Goal: Task Accomplishment & Management: Manage account settings

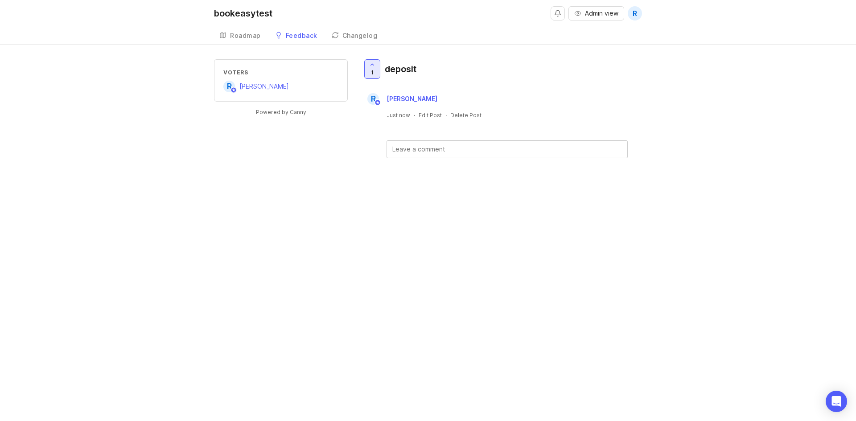
click at [373, 66] on icon at bounding box center [372, 65] width 6 height 6
click at [373, 71] on span "0" at bounding box center [372, 73] width 4 height 8
click at [380, 173] on div "1 deposit R [PERSON_NAME] Just now · Edit Post · Delete Post" at bounding box center [502, 122] width 280 height 127
click at [846, 399] on body "bookeasytest Admin view R Create Roadmap Feedback Feature Requests Changelog Vo…" at bounding box center [428, 210] width 856 height 421
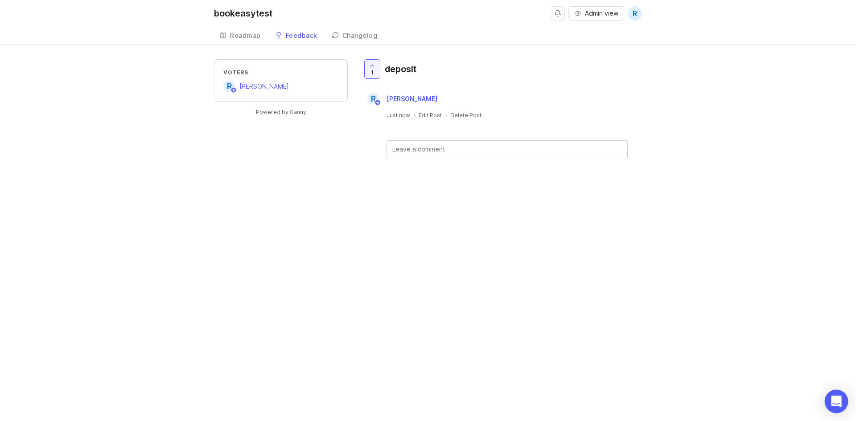
click at [846, 399] on body "bookeasytest Admin view R Create Roadmap Feedback Feature Requests Changelog Vo…" at bounding box center [428, 210] width 856 height 421
click at [234, 33] on div "Roadmap" at bounding box center [245, 36] width 31 height 6
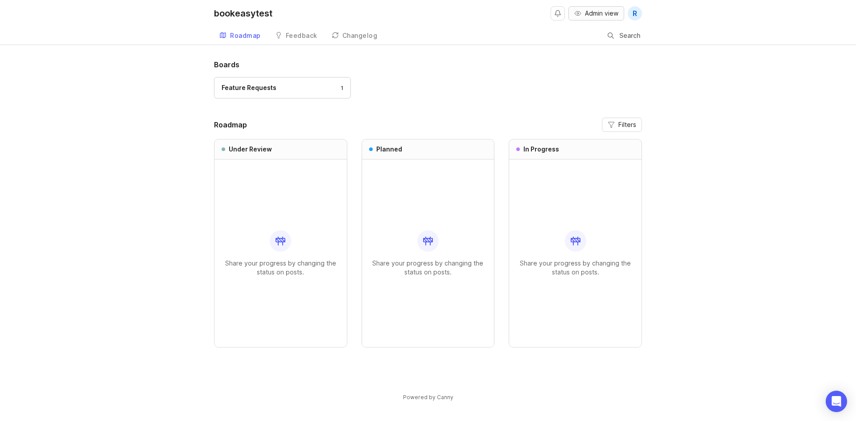
click at [605, 15] on span "Admin view" at bounding box center [601, 13] width 33 height 9
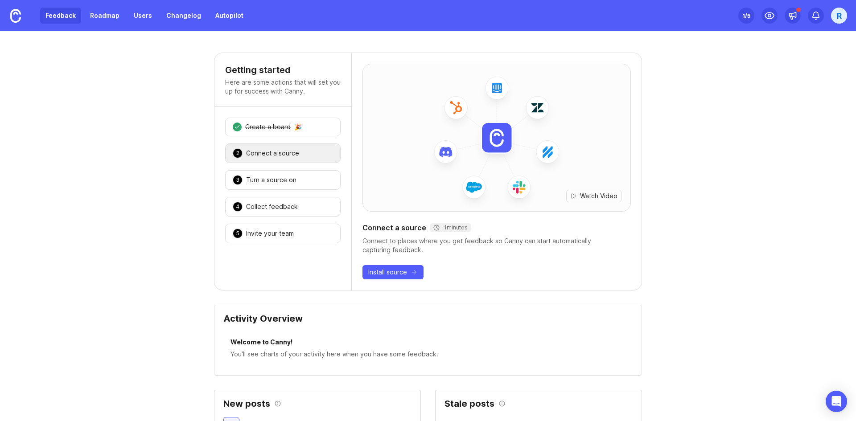
click at [65, 18] on link "Feedback" at bounding box center [60, 16] width 41 height 16
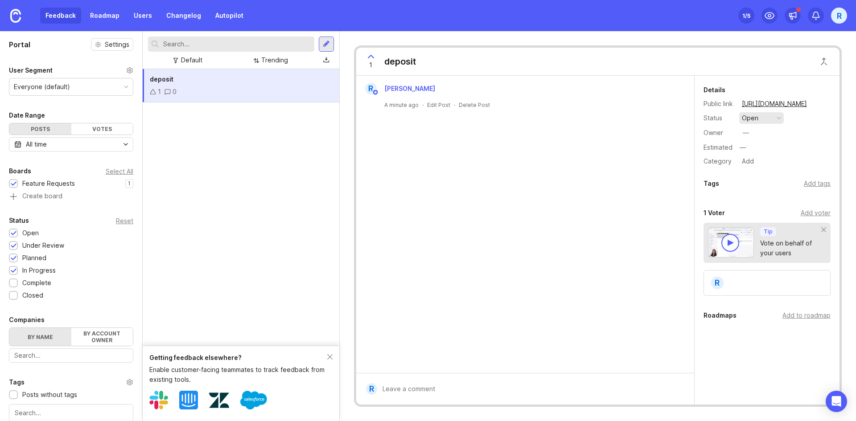
click at [758, 117] on button "open" at bounding box center [761, 118] width 45 height 12
click at [764, 180] on div "in progress" at bounding box center [764, 184] width 40 height 8
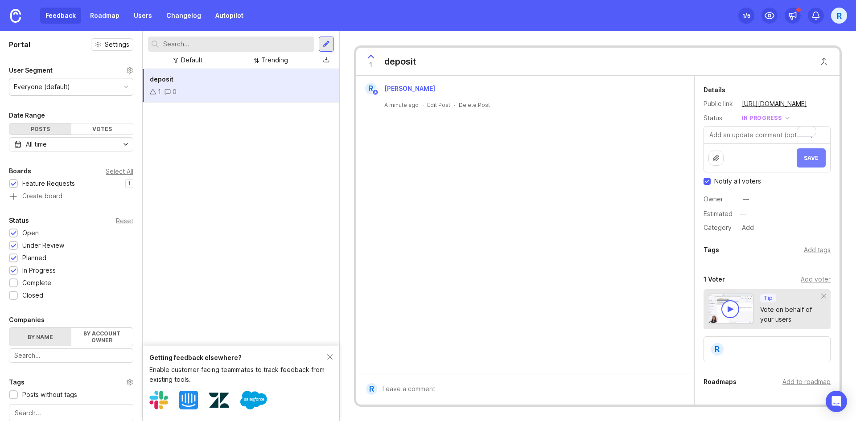
click at [805, 161] on button "Save" at bounding box center [811, 157] width 29 height 19
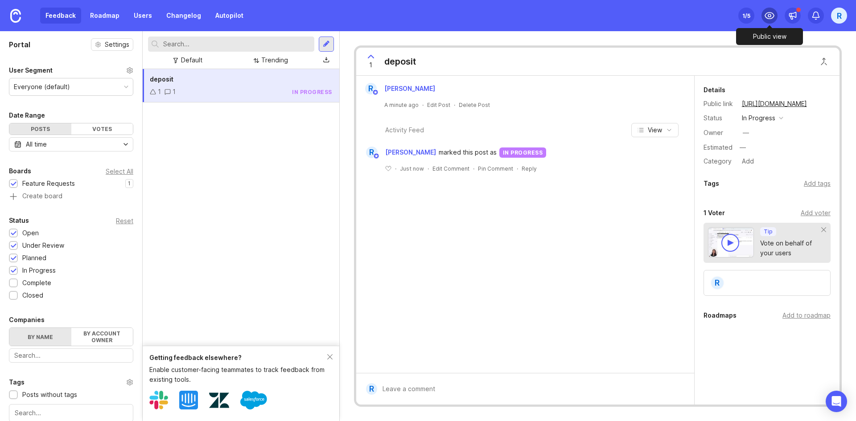
click at [764, 13] on div at bounding box center [769, 16] width 16 height 16
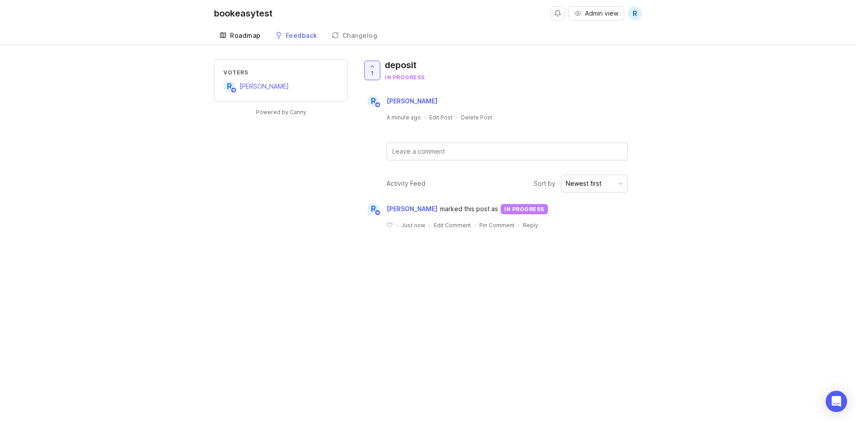
click at [239, 43] on link "Roadmap" at bounding box center [240, 36] width 52 height 18
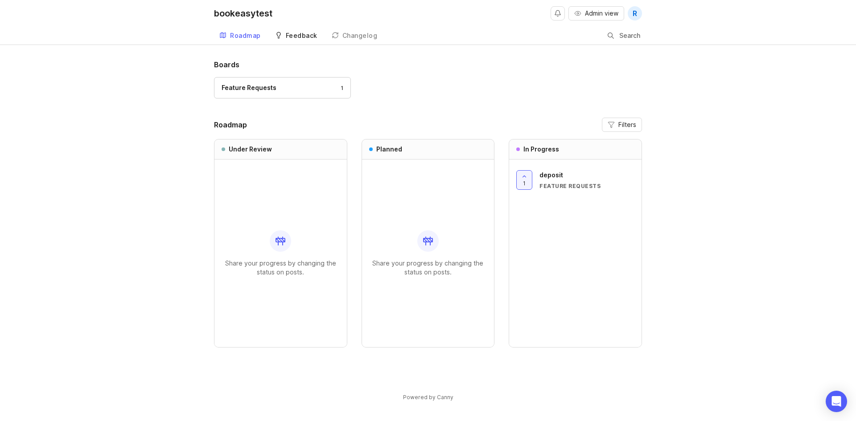
click at [291, 41] on link "Feedback" at bounding box center [296, 36] width 53 height 18
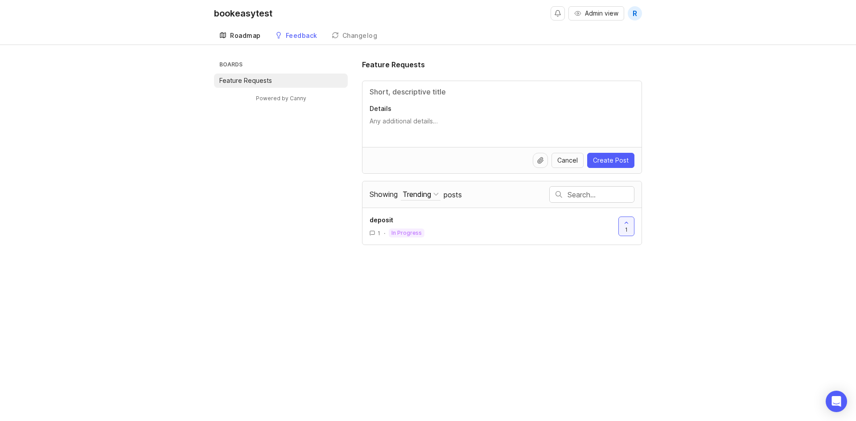
click at [252, 40] on link "Roadmap" at bounding box center [240, 36] width 52 height 18
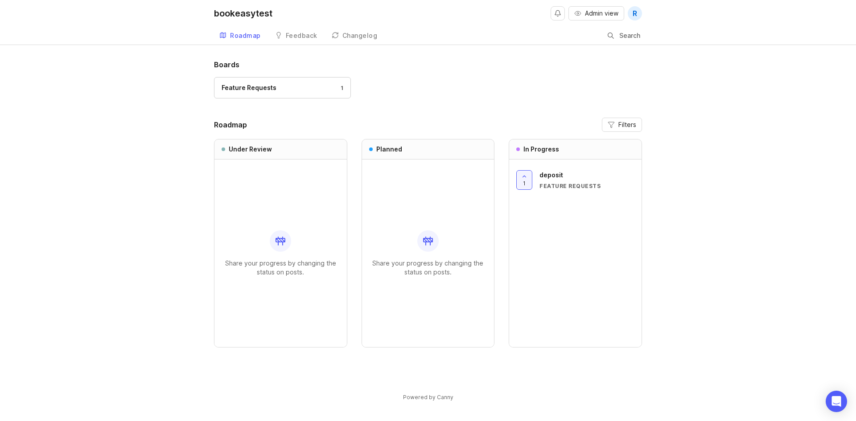
click at [534, 168] on div "1 deposit Feature Requests" at bounding box center [575, 175] width 118 height 30
click at [529, 176] on div at bounding box center [524, 180] width 15 height 19
click at [521, 177] on div at bounding box center [524, 180] width 15 height 19
click at [505, 77] on div "Feature Requests 1" at bounding box center [428, 92] width 428 height 30
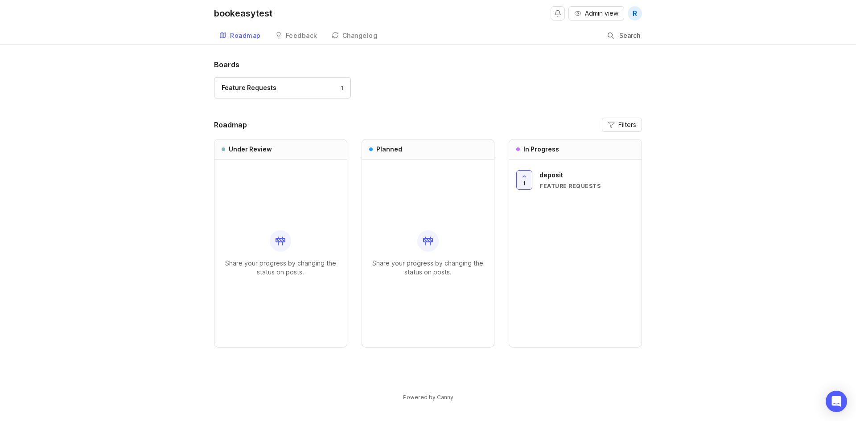
click at [82, 166] on div "Boards Feature Requests 1 Roadmap Filters Under Review Share your progress by c…" at bounding box center [428, 238] width 856 height 358
